Goal: Navigation & Orientation: Find specific page/section

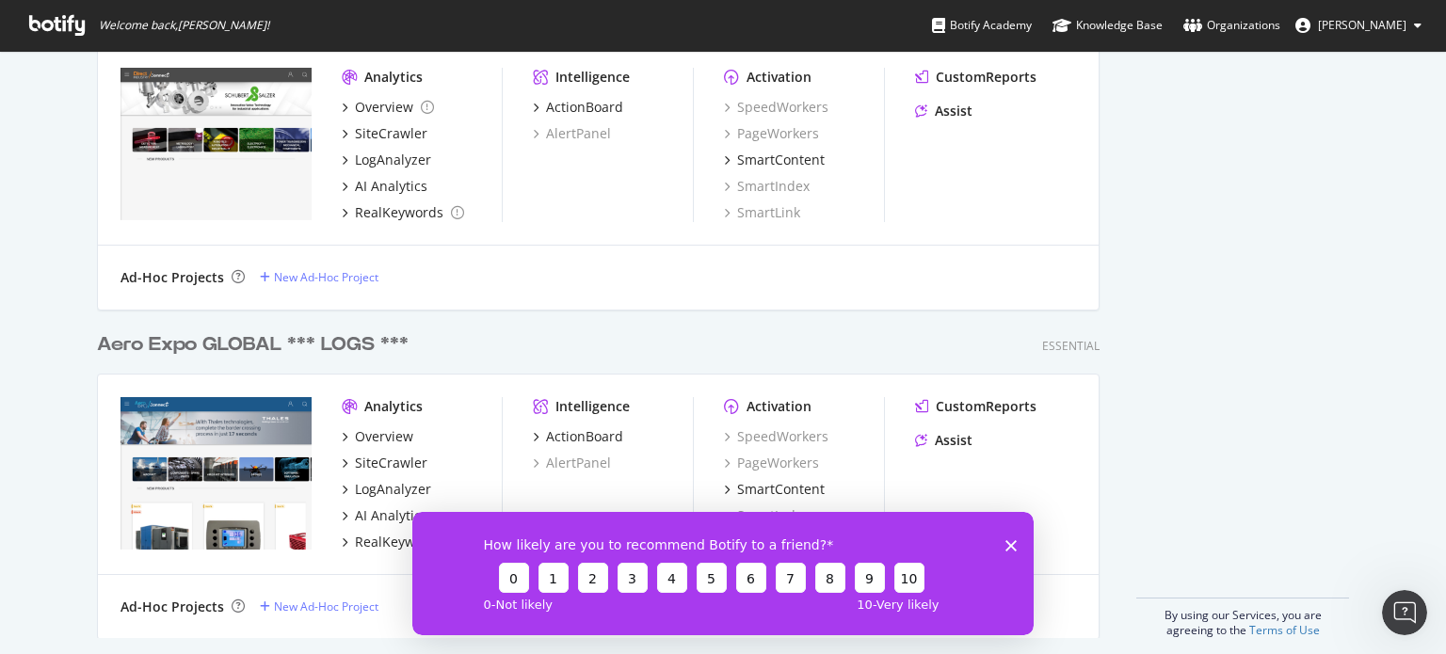
scroll to position [2130, 0]
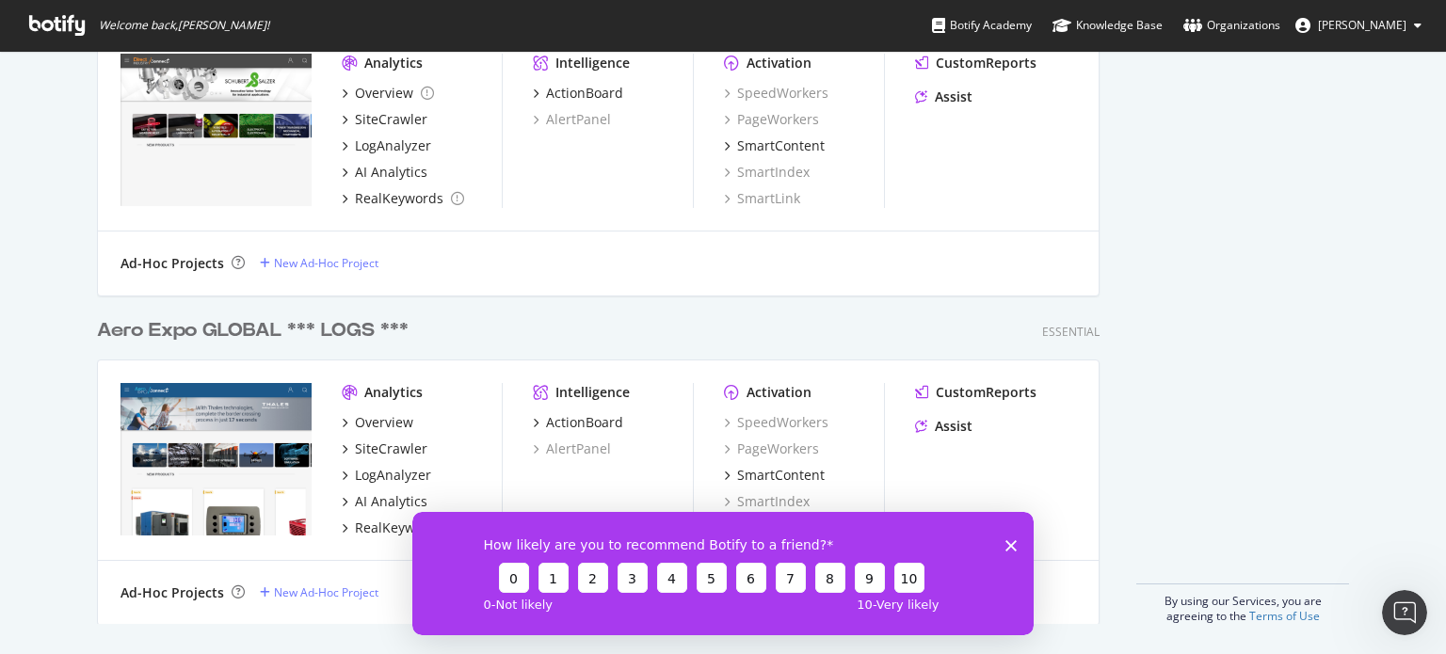
click at [1009, 537] on div "How likely are you to recommend Botify to a friend? 0 1 2 3 4 5 6 7 8 9 10 0 - …" at bounding box center [722, 572] width 621 height 123
click at [1008, 543] on polygon "Fermer l'enquête" at bounding box center [1010, 544] width 11 height 11
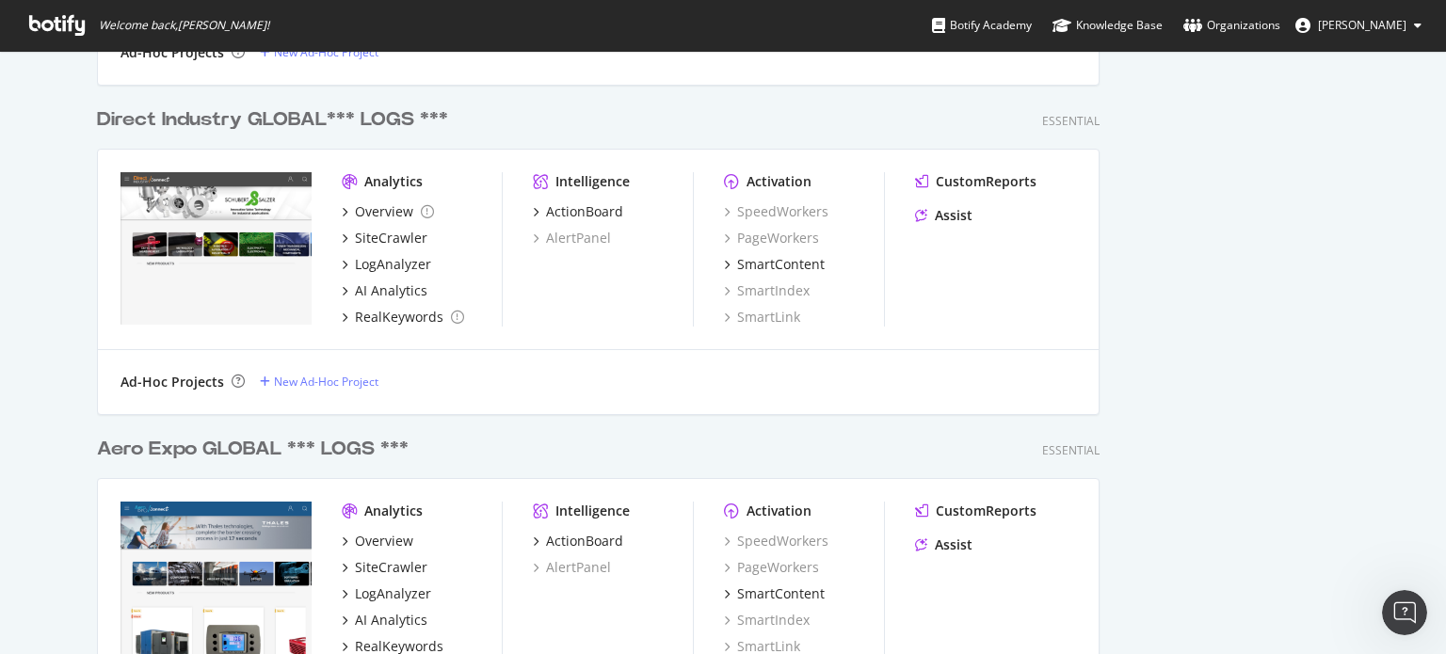
scroll to position [1942, 0]
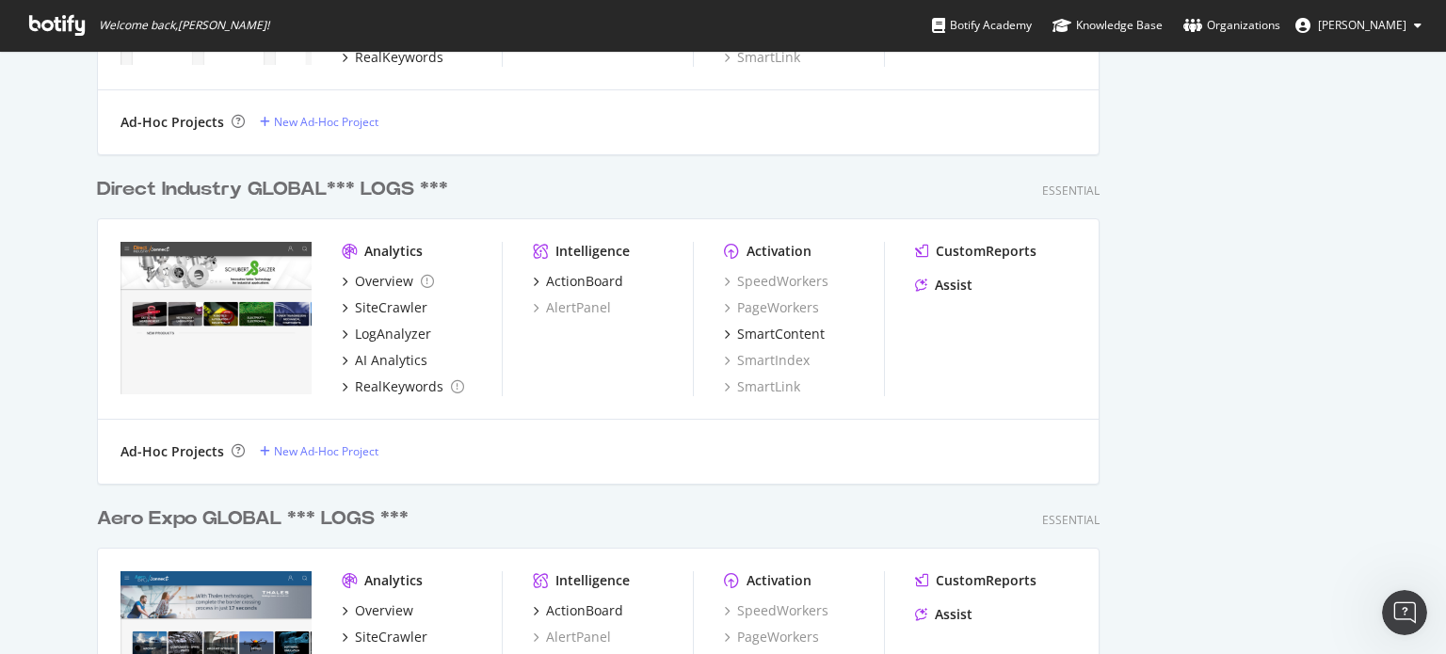
click at [275, 194] on div "Direct Industry GLOBAL*** LOGS ***" at bounding box center [272, 189] width 351 height 27
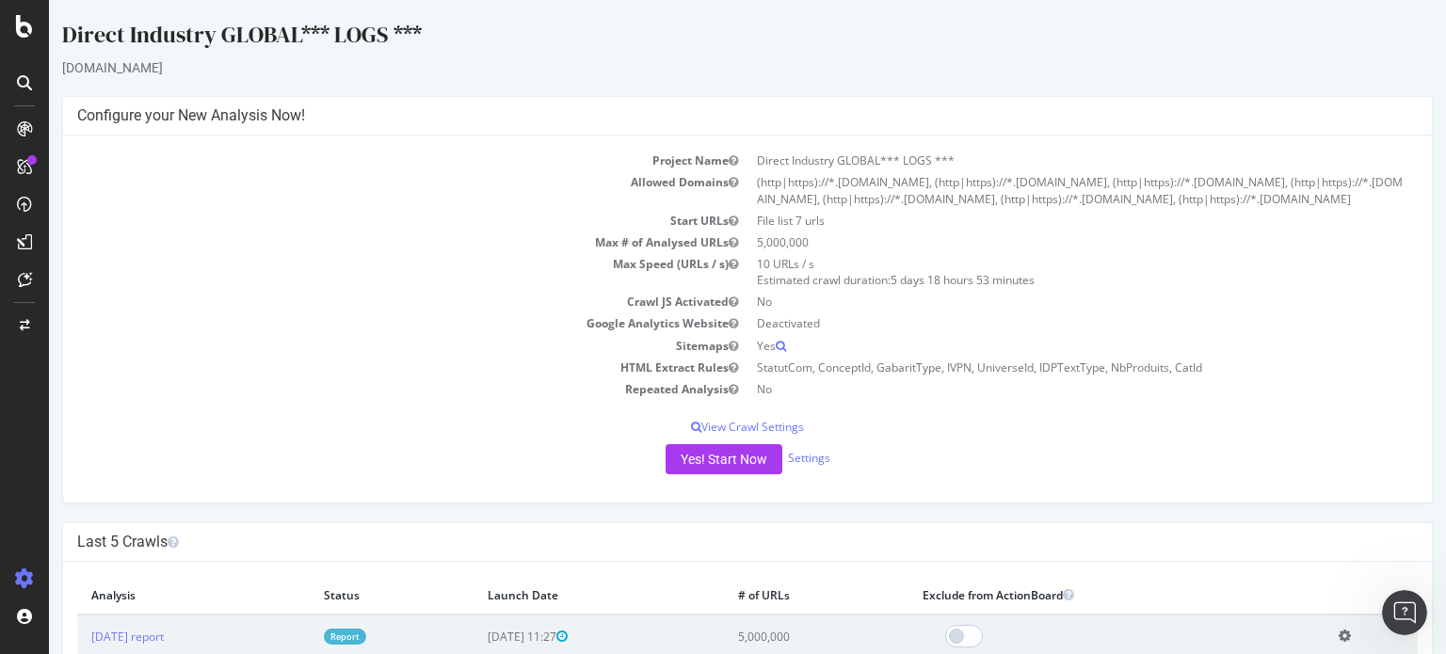
click at [750, 253] on td "5,000,000" at bounding box center [1082, 243] width 670 height 22
click at [778, 251] on td "5,000,000" at bounding box center [1082, 243] width 670 height 22
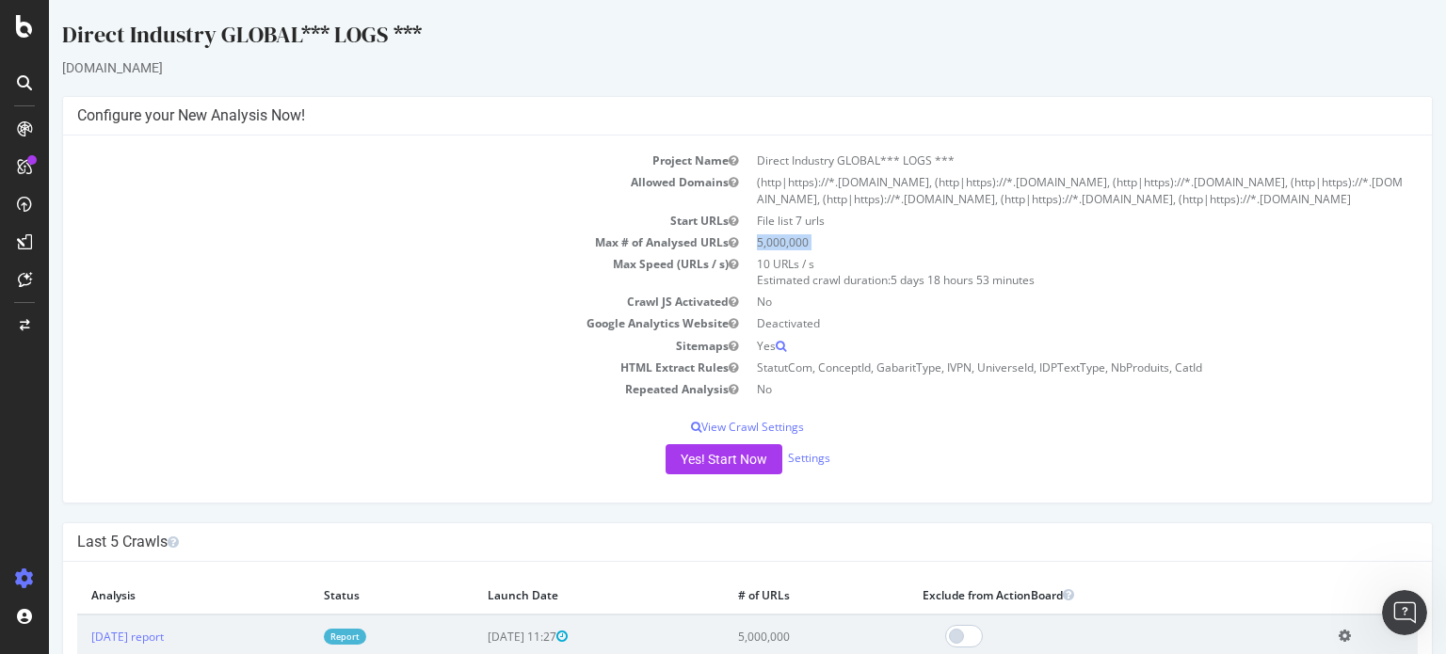
click at [778, 251] on td "5,000,000" at bounding box center [1082, 243] width 670 height 22
click at [787, 253] on td "5,000,000" at bounding box center [1082, 243] width 670 height 22
click at [783, 249] on td "5,000,000" at bounding box center [1082, 243] width 670 height 22
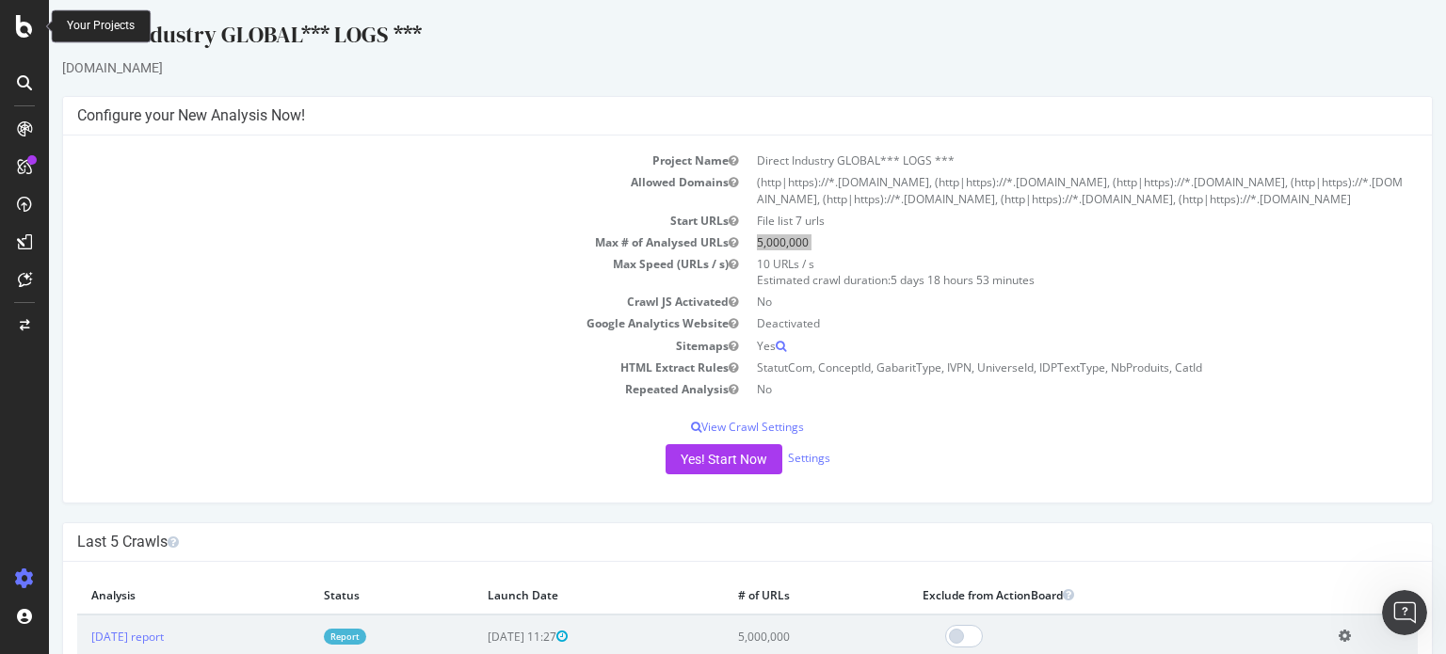
click at [24, 29] on icon at bounding box center [24, 26] width 17 height 23
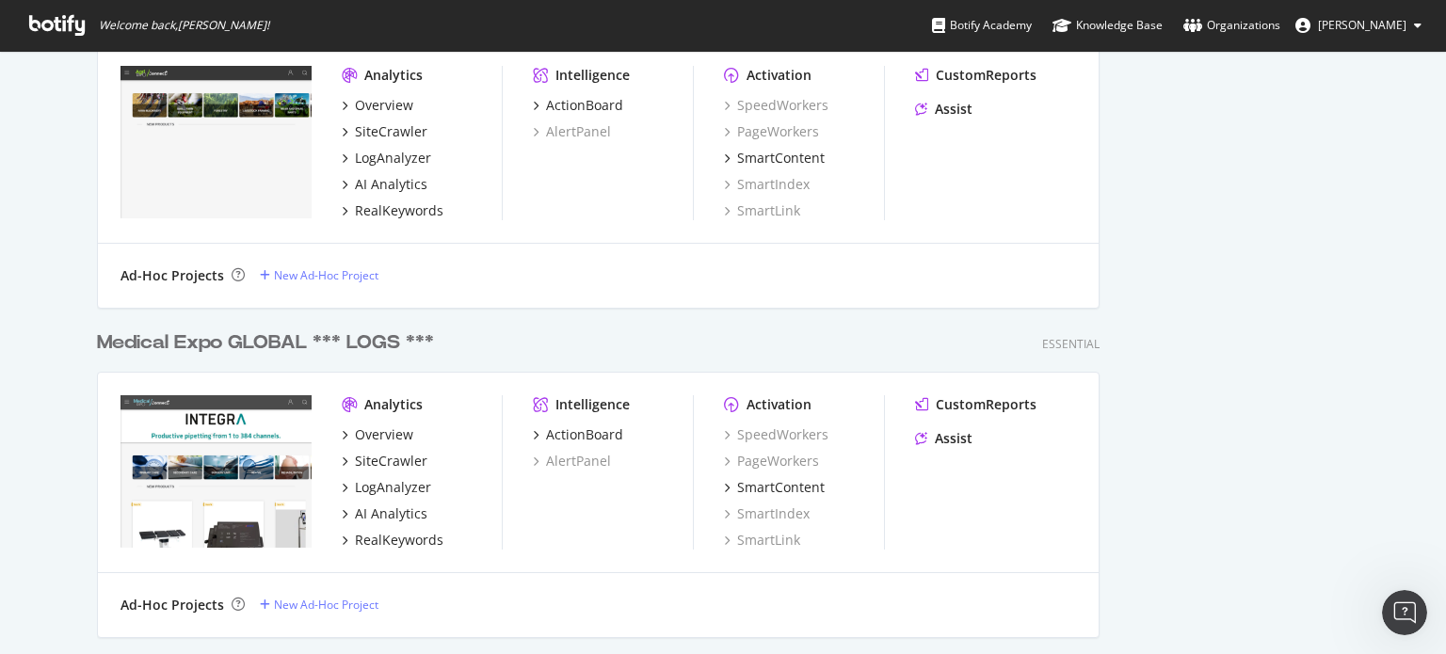
scroll to position [753, 0]
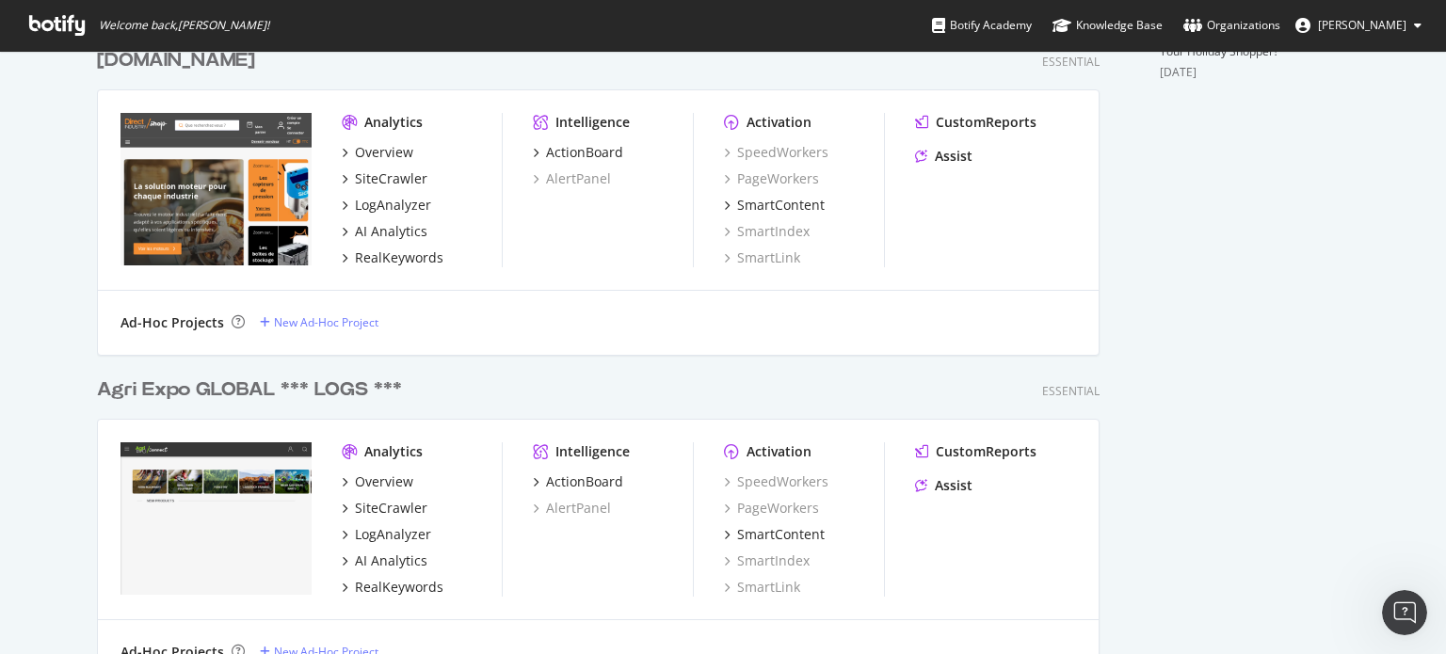
click at [227, 393] on div "Agri Expo GLOBAL *** LOGS ***" at bounding box center [249, 390] width 305 height 27
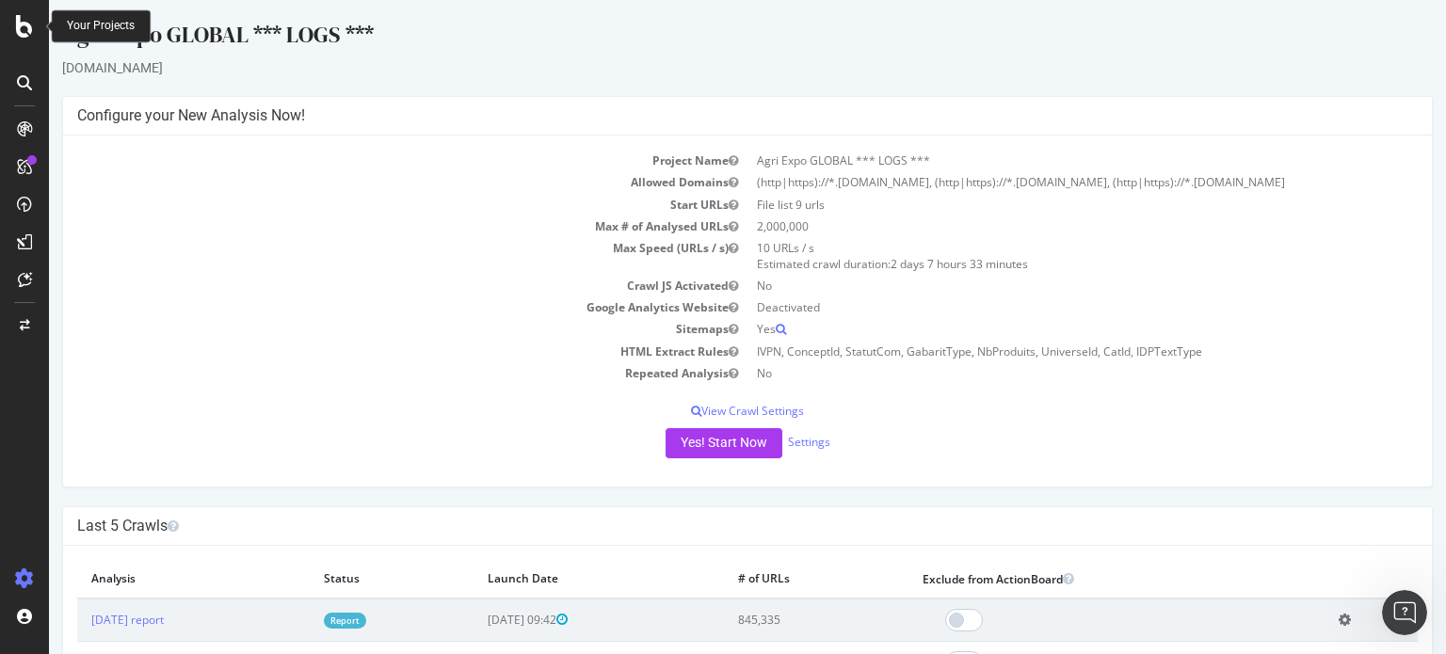
click at [24, 29] on icon at bounding box center [24, 26] width 17 height 23
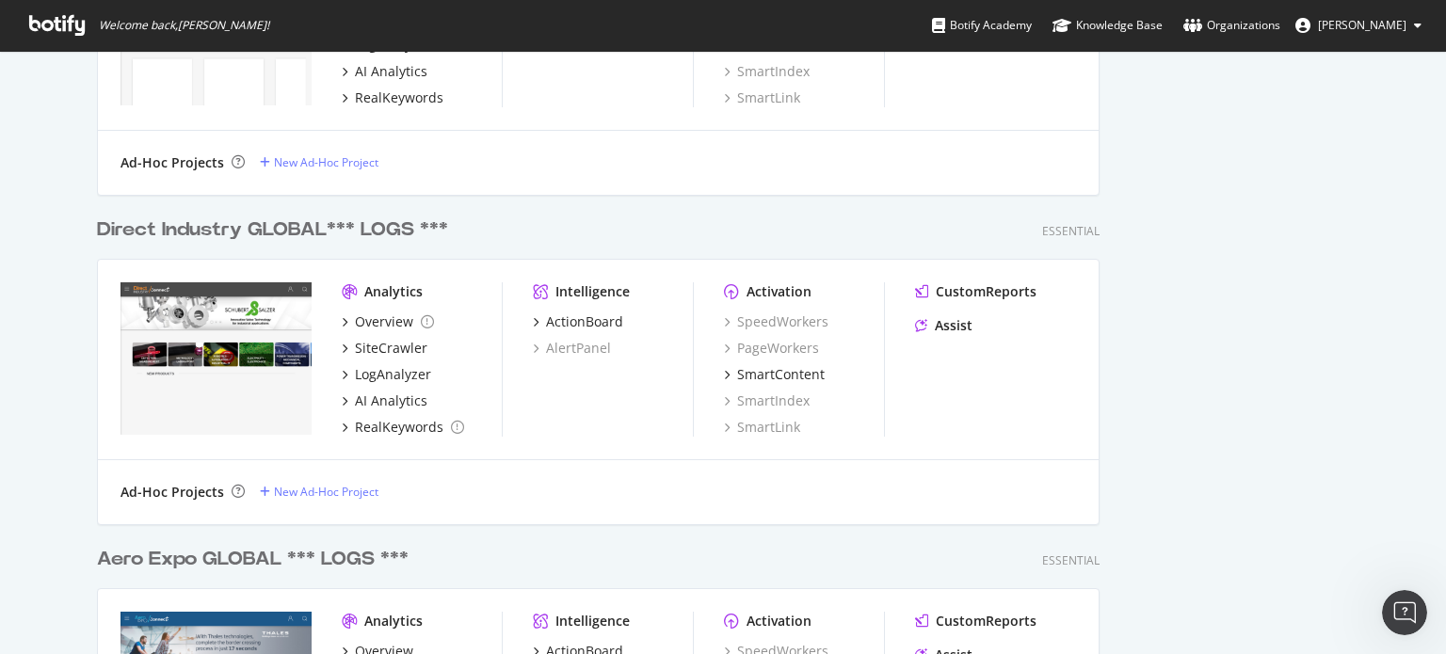
scroll to position [1660, 0]
